Goal: Information Seeking & Learning: Learn about a topic

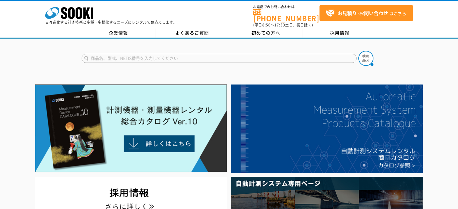
click at [120, 58] on input "text" at bounding box center [219, 58] width 275 height 9
type input "酸素濃度系"
click at [358, 51] on button at bounding box center [365, 58] width 15 height 15
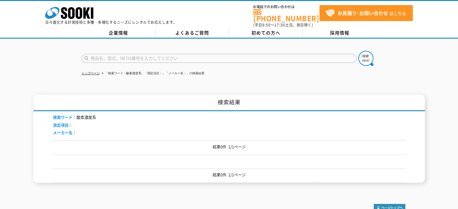
click at [127, 54] on input "text" at bounding box center [219, 58] width 275 height 9
click at [87, 54] on input "酸素濃度" at bounding box center [219, 58] width 275 height 9
click at [132, 54] on input "酸素濃度" at bounding box center [219, 58] width 275 height 9
type input "酸素濃度"
click at [358, 51] on button at bounding box center [365, 58] width 15 height 15
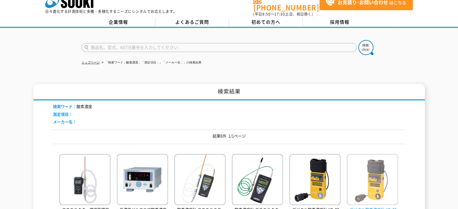
scroll to position [30, 0]
